Goal: Task Accomplishment & Management: Manage account settings

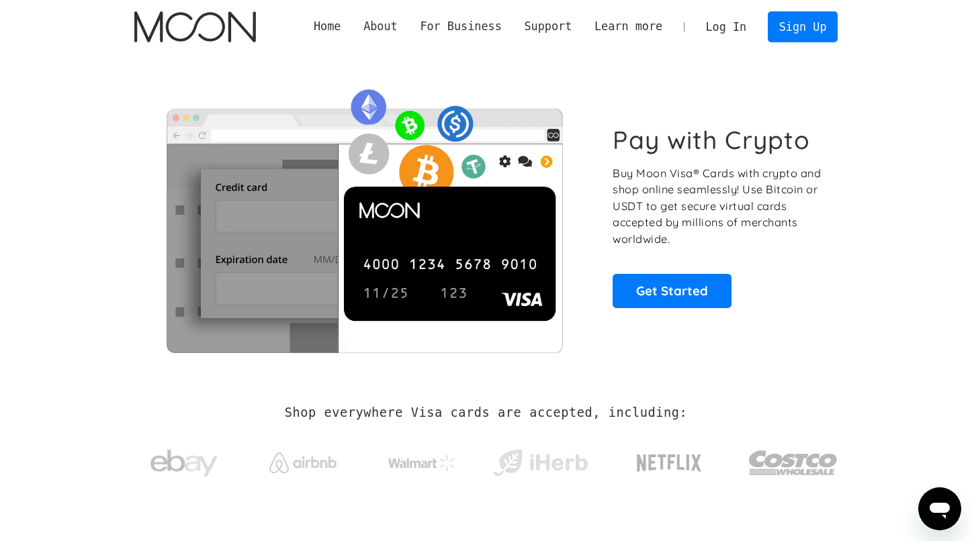
click at [727, 32] on link "Log In" at bounding box center [725, 27] width 63 height 30
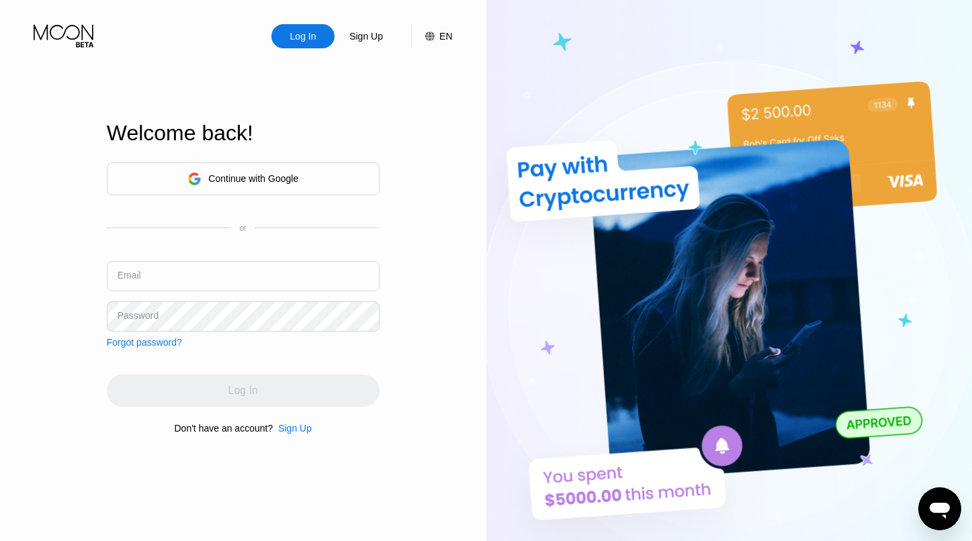
click at [267, 270] on input "text" at bounding box center [243, 276] width 273 height 30
type input "dplay8333@gmail.com"
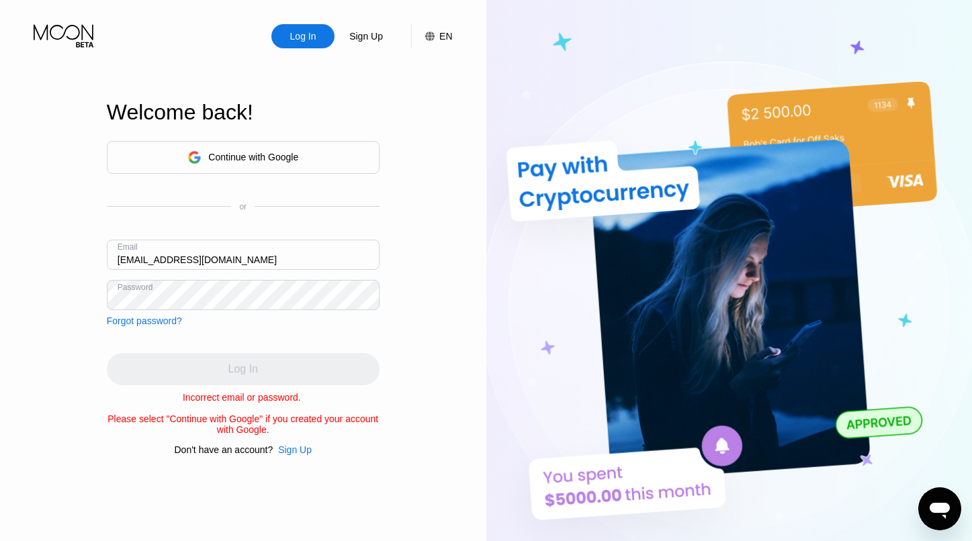
click at [248, 247] on input "dplay8333@gmail.com" at bounding box center [243, 255] width 273 height 30
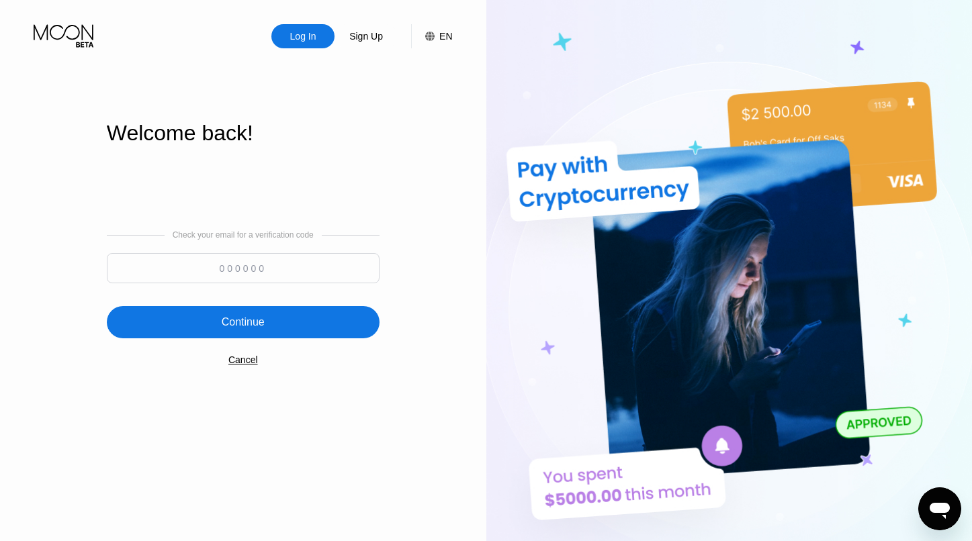
click at [321, 267] on input at bounding box center [243, 268] width 273 height 30
paste input "581740"
type input "581740"
click at [269, 322] on div "Continue" at bounding box center [243, 322] width 273 height 32
